Goal: Task Accomplishment & Management: Use online tool/utility

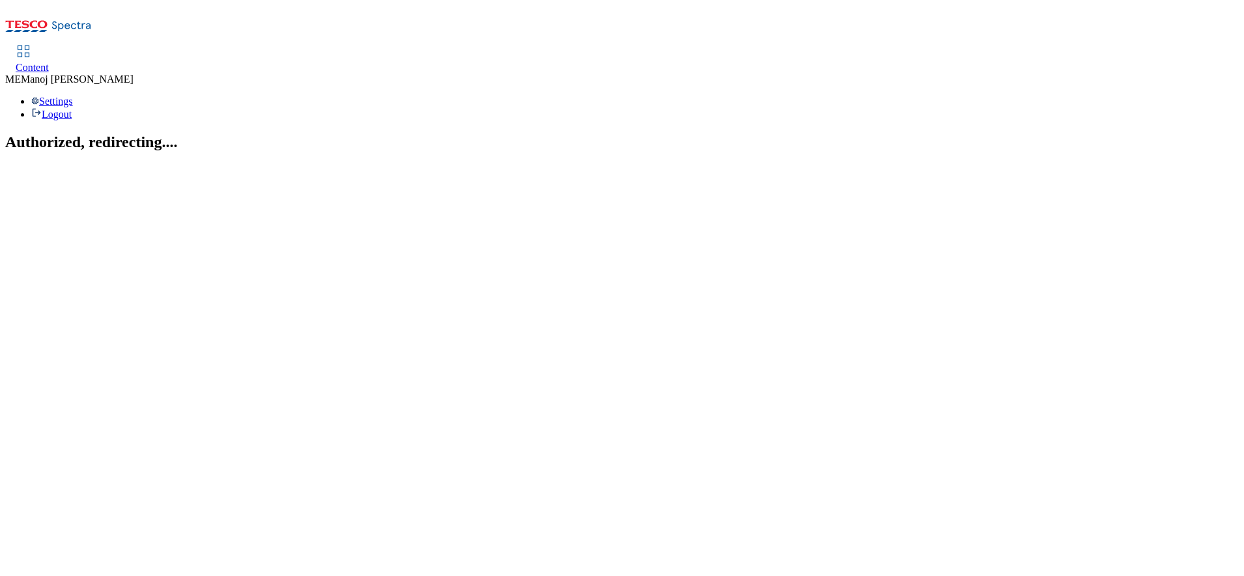
click at [49, 62] on div "Content" at bounding box center [32, 68] width 33 height 12
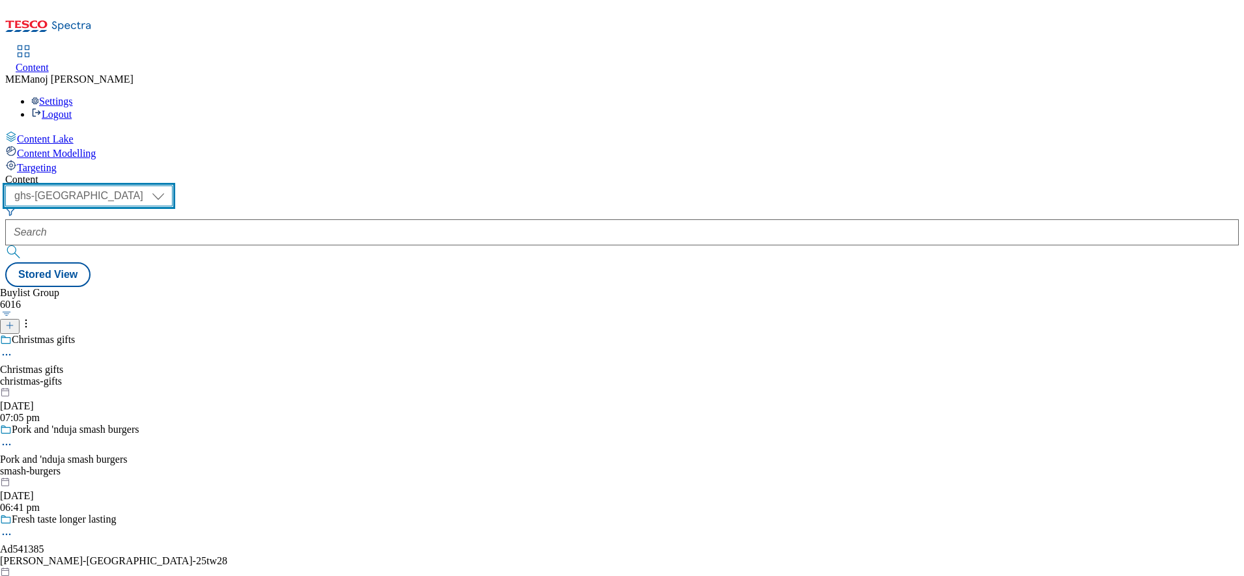
click at [173, 186] on select "ghs-roi ghs-uk" at bounding box center [88, 196] width 167 height 21
select select "ghs-roi"
click at [169, 186] on select "ghs-roi ghs-uk" at bounding box center [88, 196] width 167 height 21
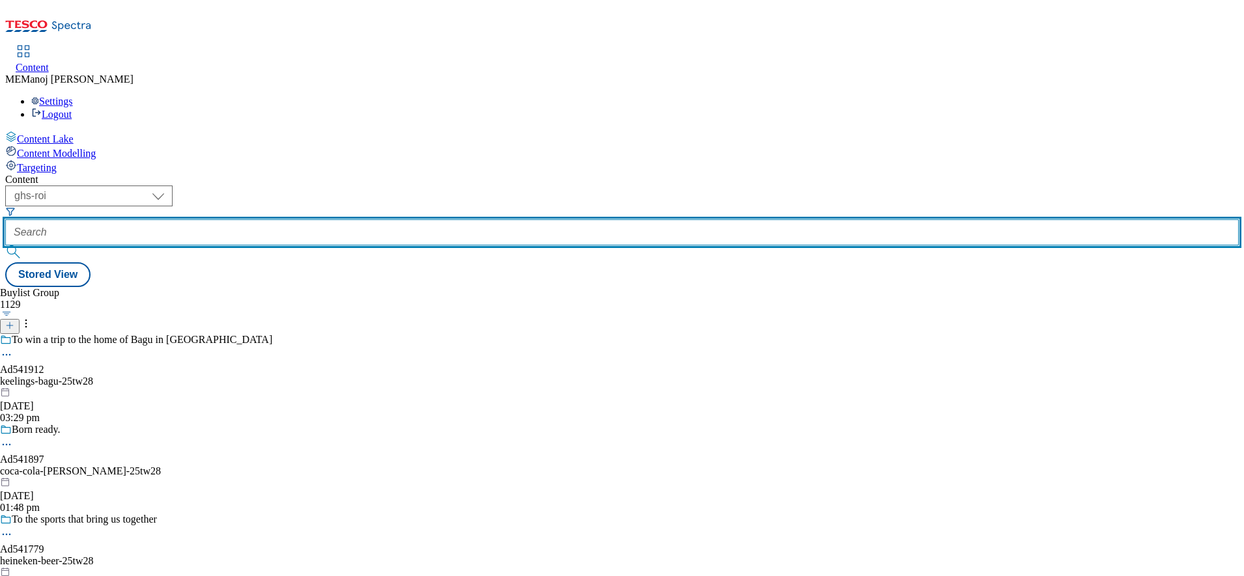
click at [291, 220] on input "text" at bounding box center [622, 233] width 1234 height 26
paste input "Back to school grocery shop"
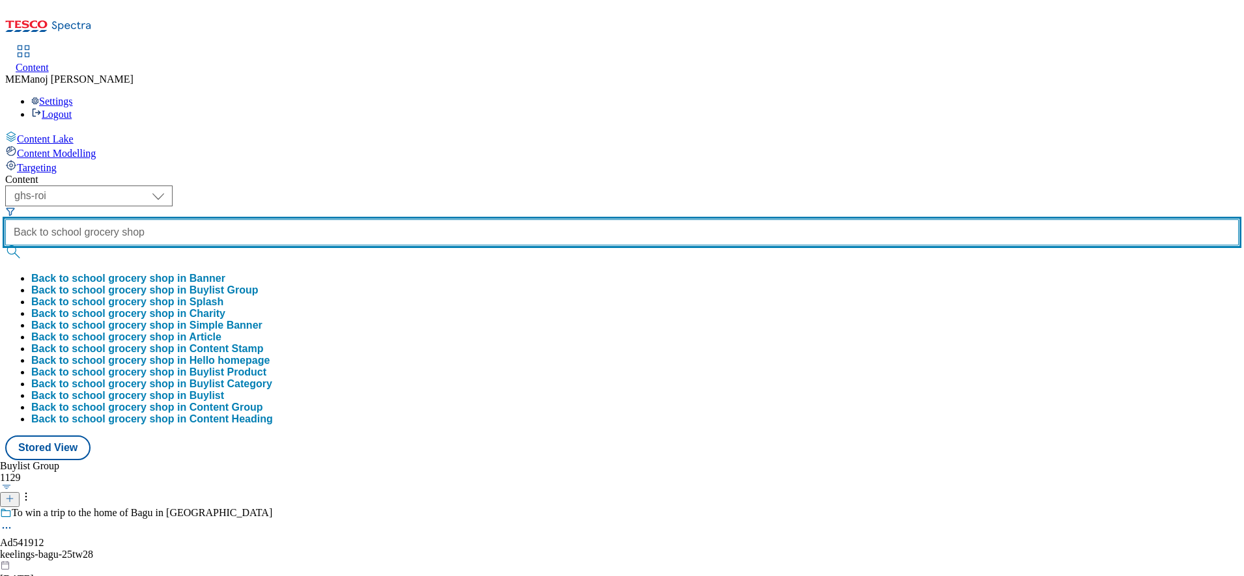
scroll to position [0, 18]
type input "Back to school grocery shop"
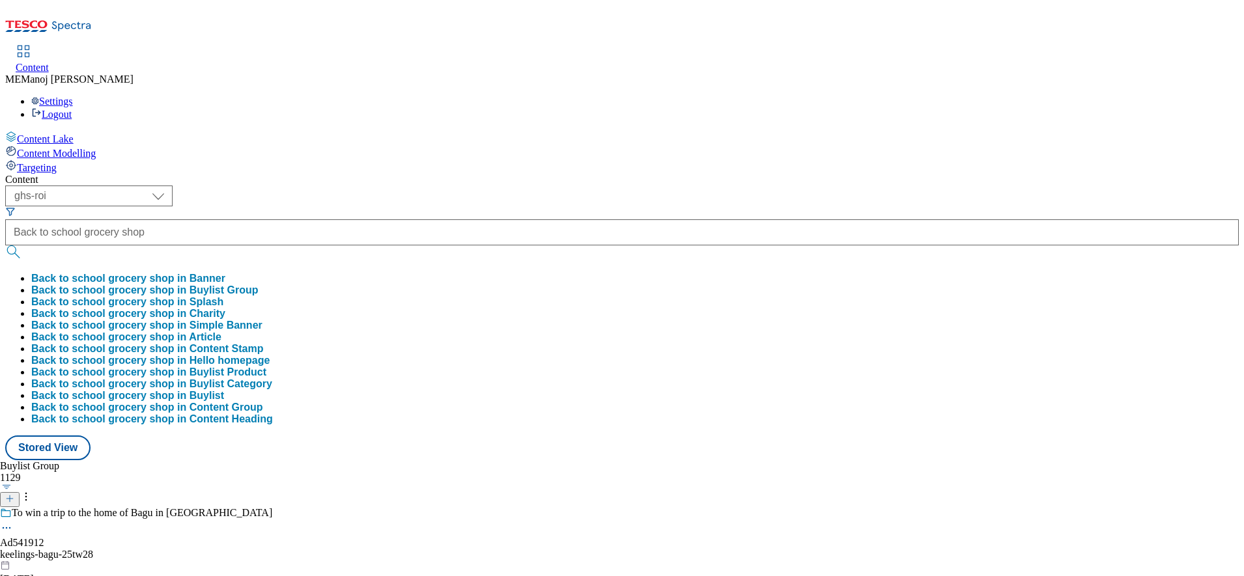
scroll to position [0, 0]
click at [259, 285] on button "Back to school grocery shop in Buylist Group" at bounding box center [144, 291] width 227 height 12
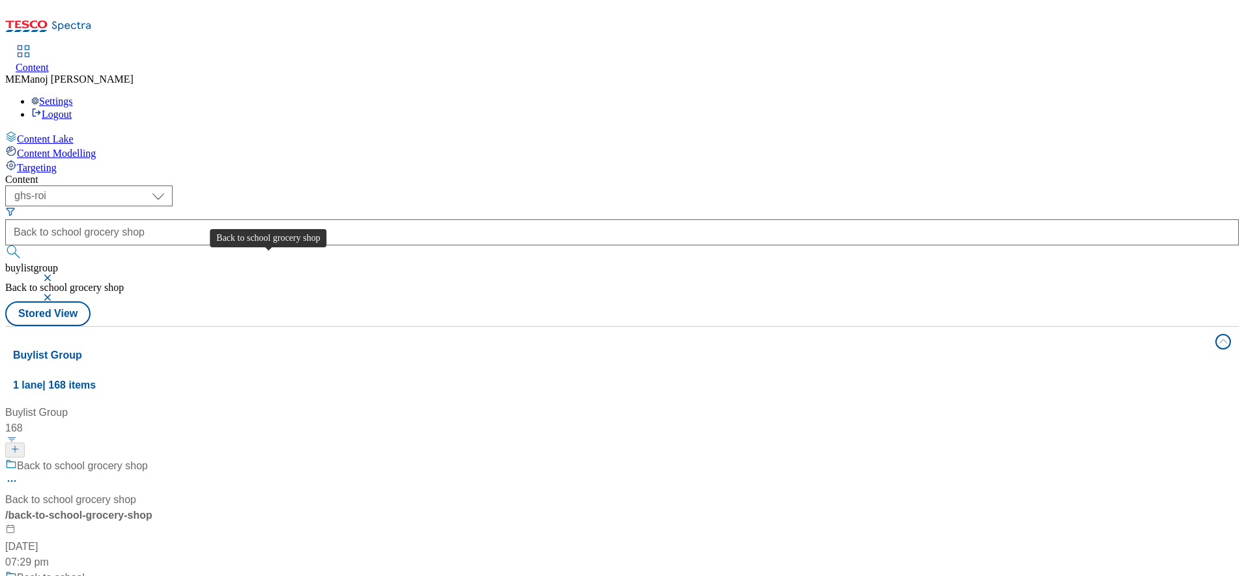
click at [148, 459] on div "Back to school grocery shop" at bounding box center [82, 467] width 131 height 16
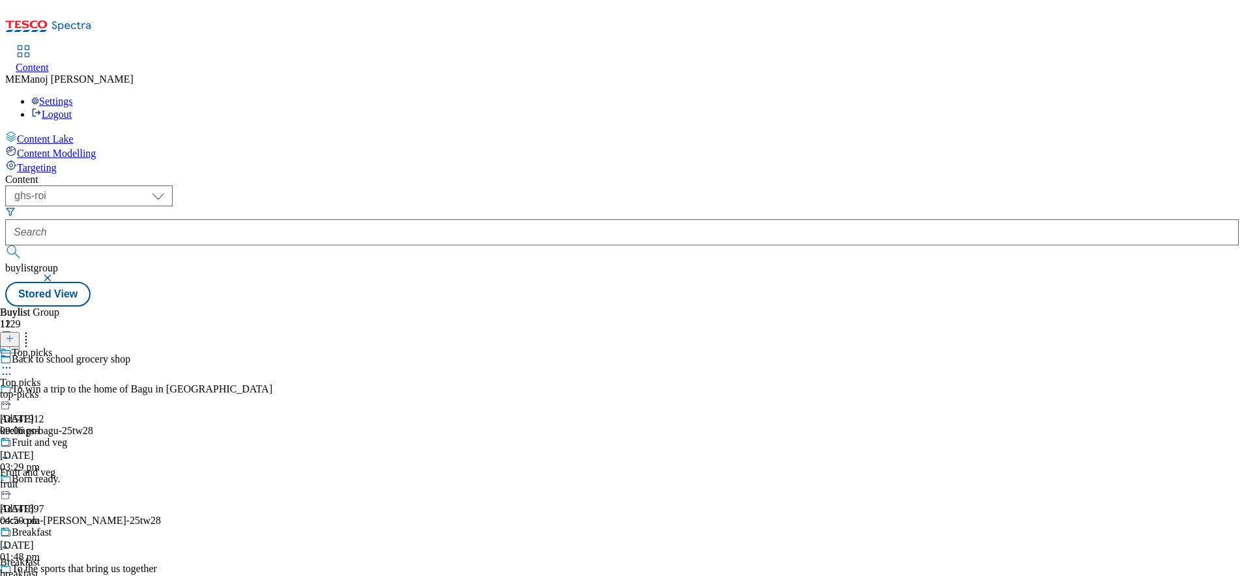
scroll to position [638, 0]
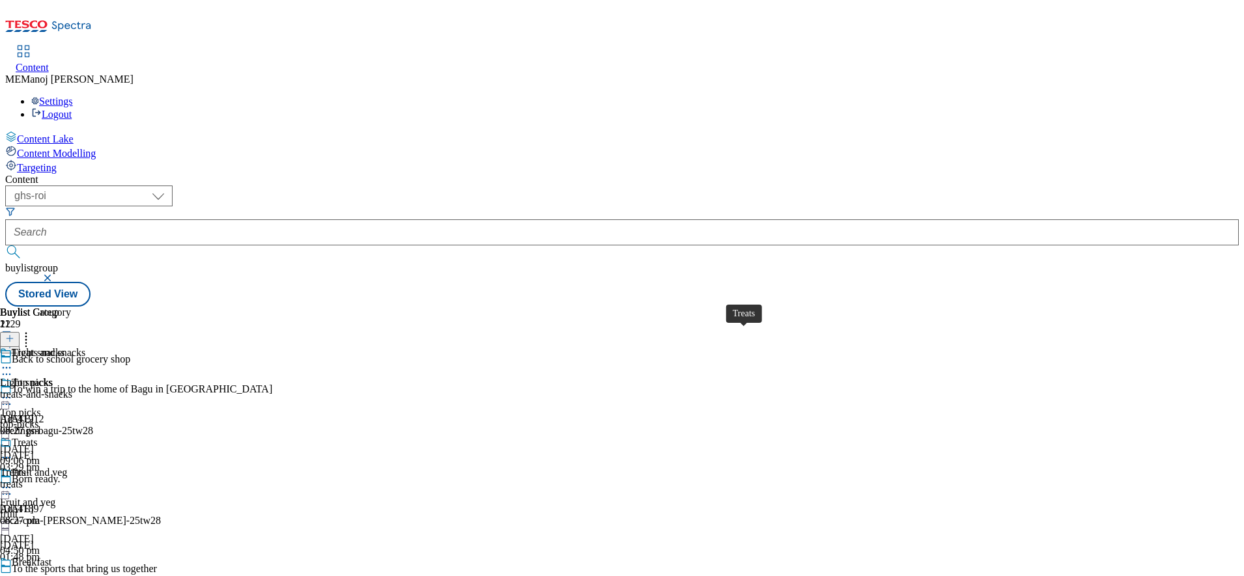
click at [37, 437] on div "Treats" at bounding box center [24, 443] width 25 height 12
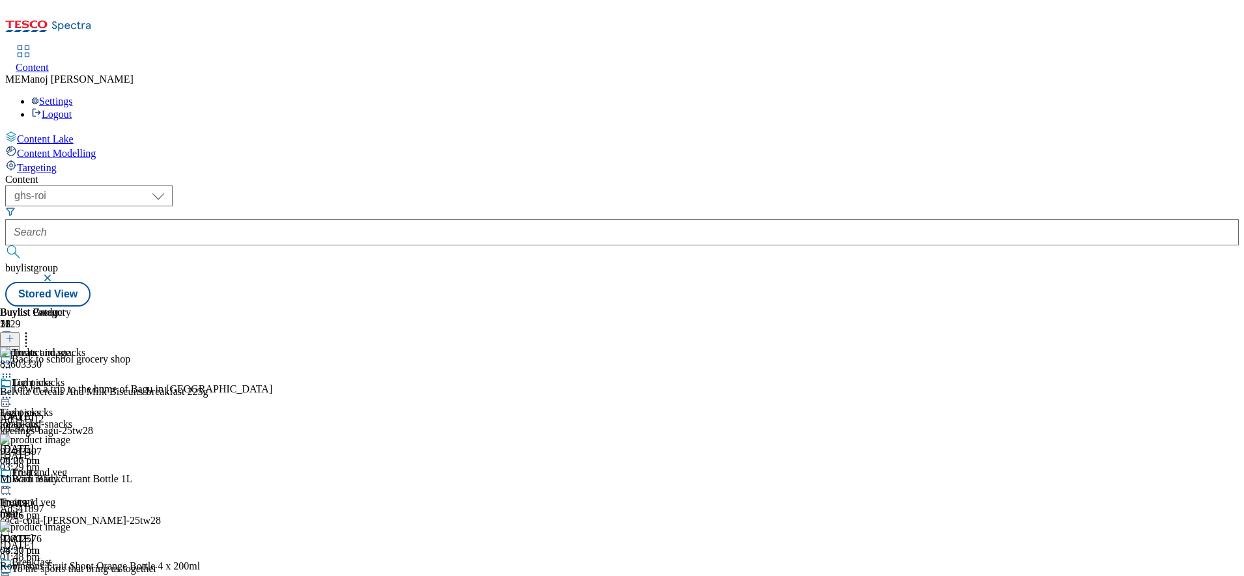
click at [14, 334] on icon at bounding box center [9, 338] width 9 height 9
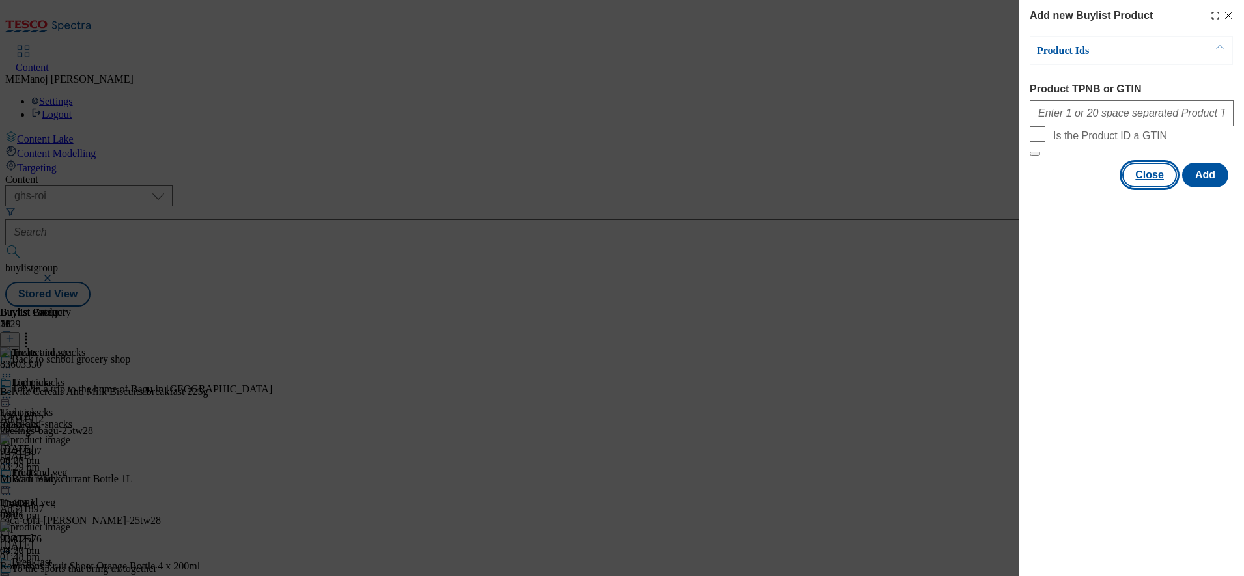
click at [1142, 188] on button "Close" at bounding box center [1149, 175] width 55 height 25
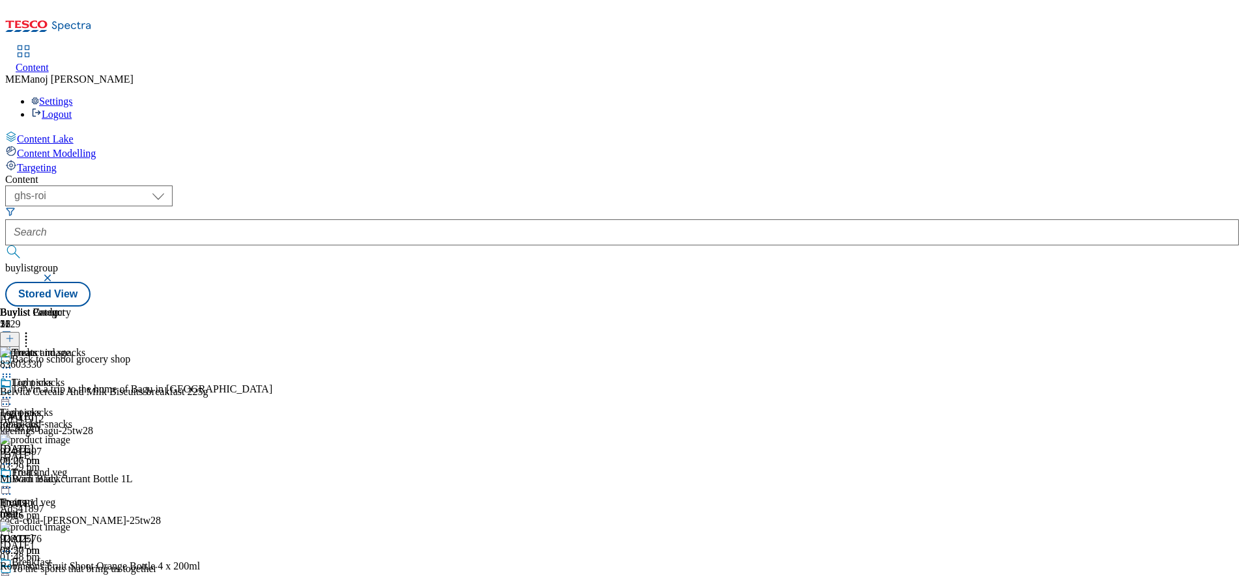
click at [20, 332] on button at bounding box center [10, 339] width 20 height 15
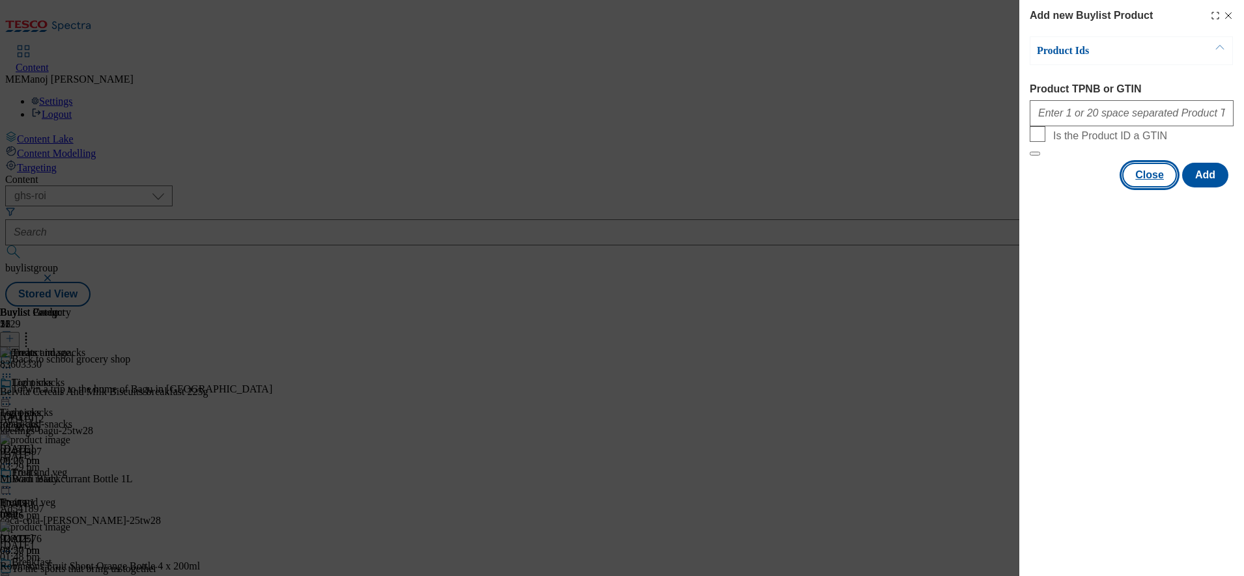
click at [1129, 188] on button "Close" at bounding box center [1149, 175] width 55 height 25
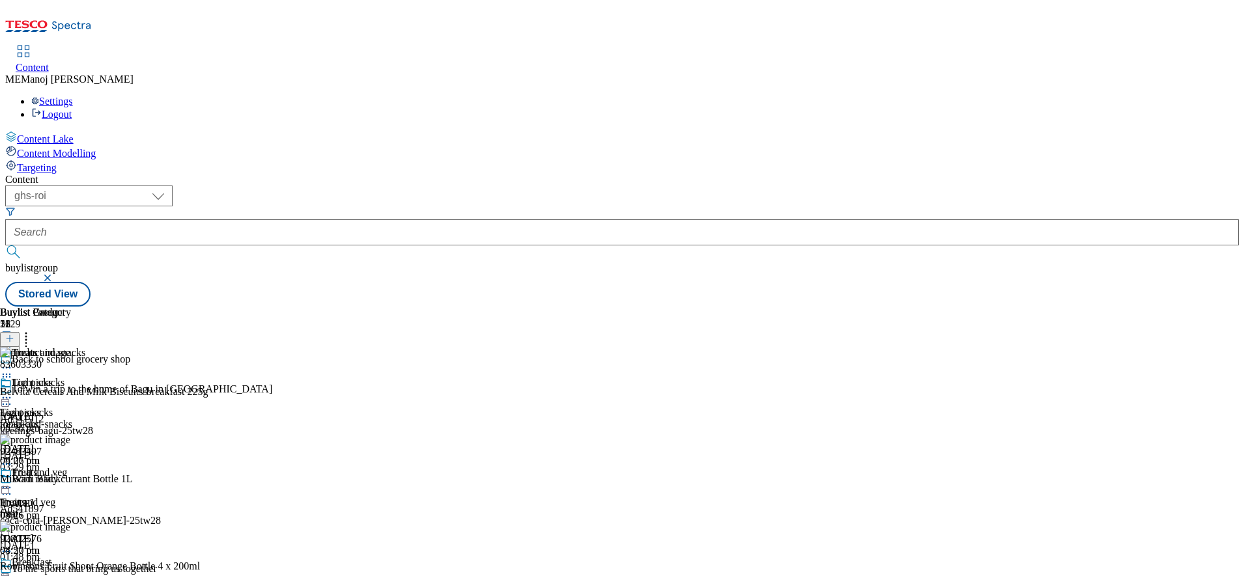
click at [33, 330] on icon at bounding box center [26, 336] width 13 height 13
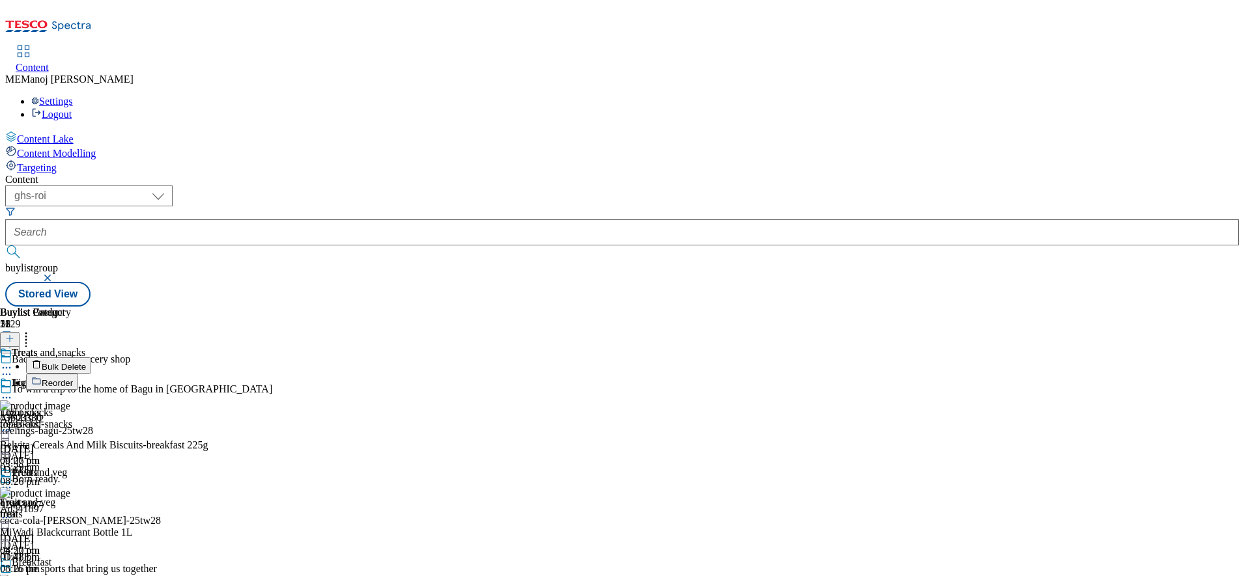
click at [73, 378] on span "Reorder" at bounding box center [57, 383] width 31 height 10
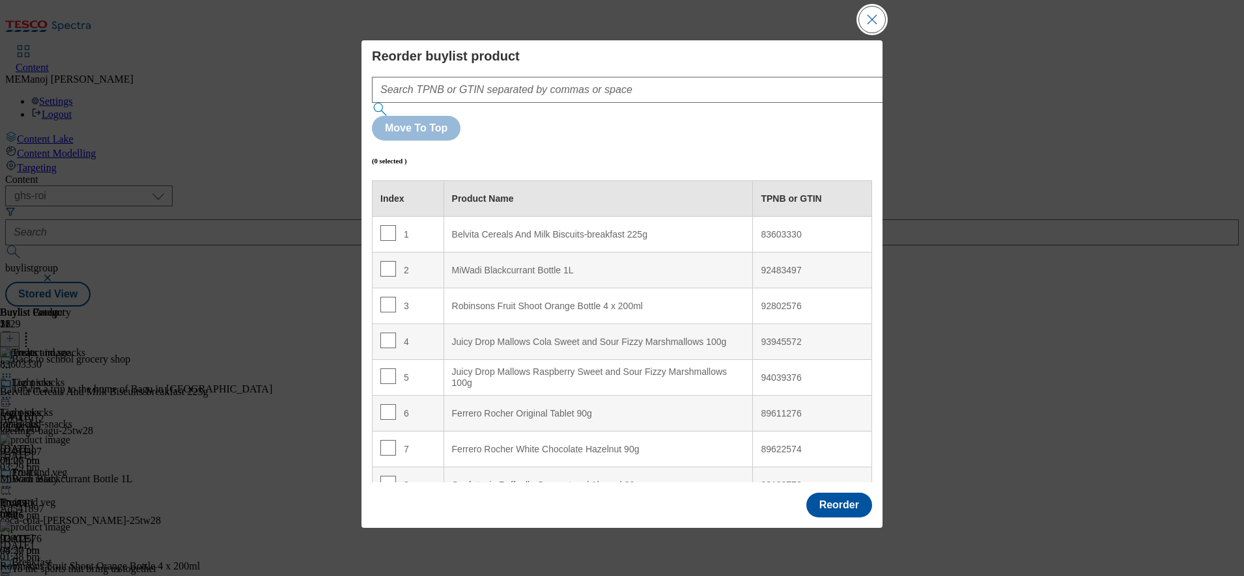
click at [875, 33] on button "Close Modal" at bounding box center [872, 20] width 26 height 26
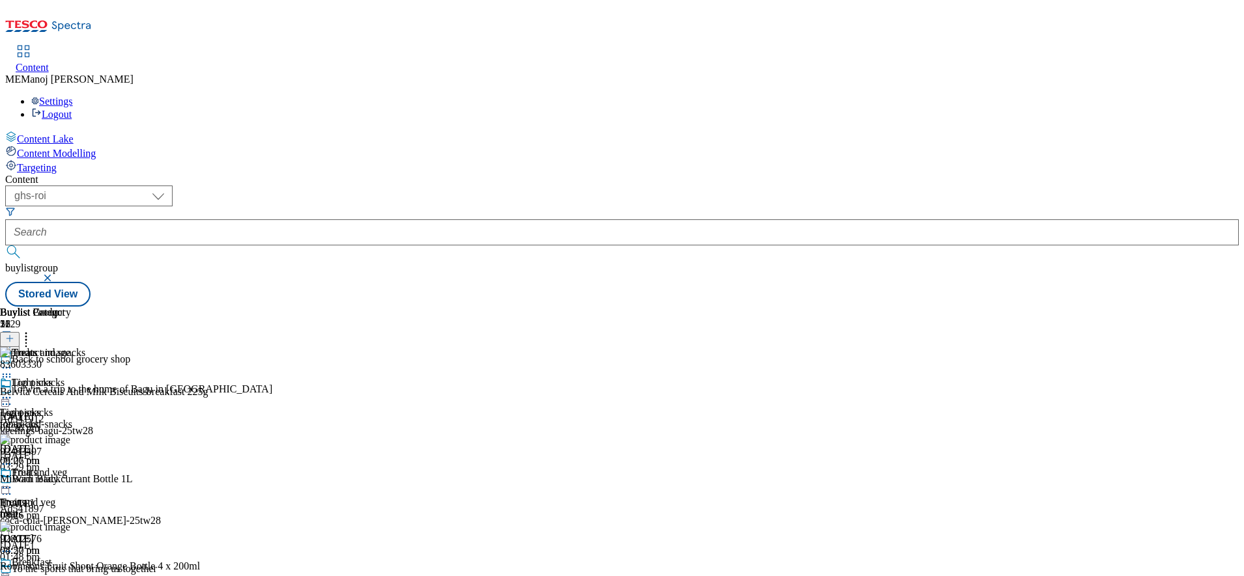
click at [33, 330] on icon at bounding box center [26, 336] width 13 height 13
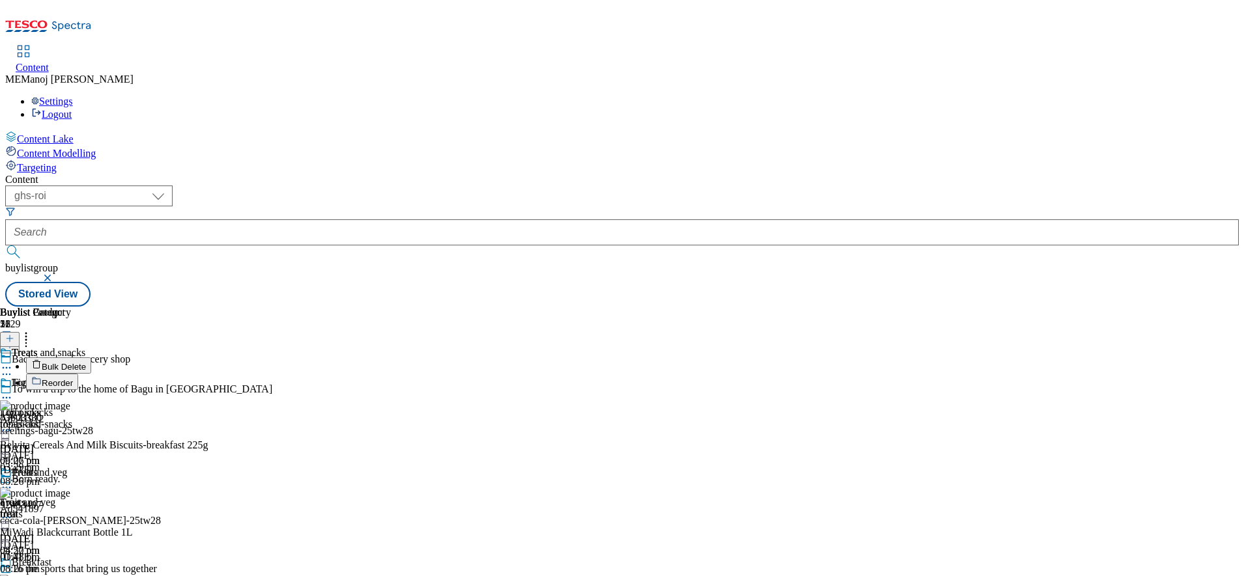
click at [73, 378] on span "Reorder" at bounding box center [57, 383] width 31 height 10
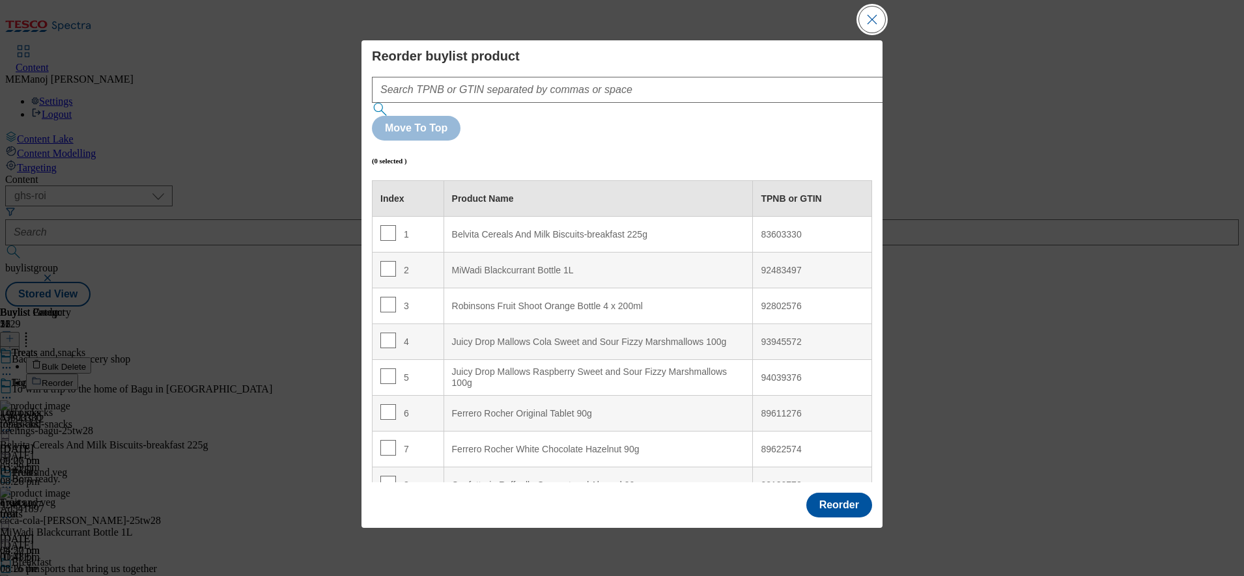
click at [877, 33] on button "Close Modal" at bounding box center [872, 20] width 26 height 26
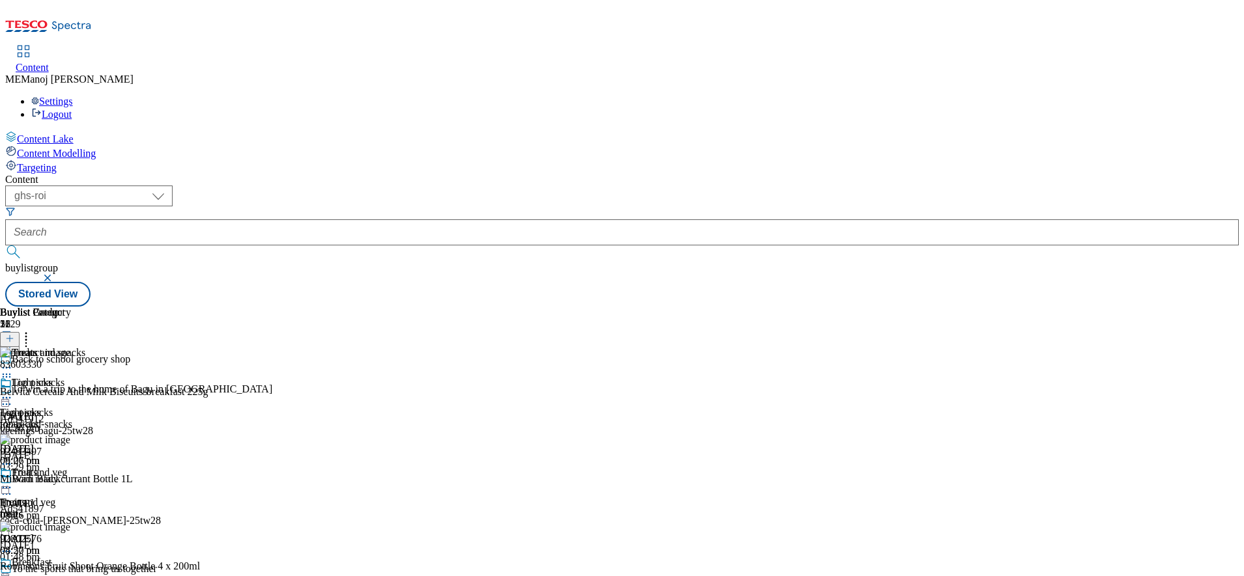
click at [33, 330] on icon at bounding box center [26, 336] width 13 height 13
click at [13, 481] on icon at bounding box center [6, 487] width 13 height 13
click at [1159, 307] on div "Buylist Group 1129 Back to school grocery shop To win a trip to the home of Bag…" at bounding box center [622, 307] width 1234 height 0
